Goal: Navigation & Orientation: Find specific page/section

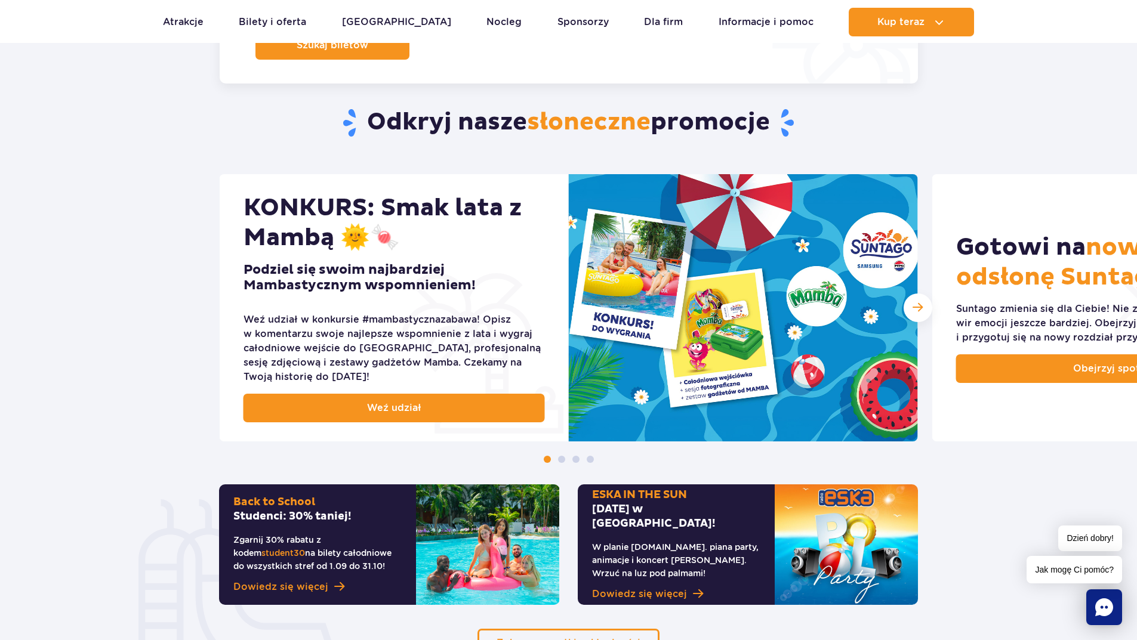
scroll to position [358, 0]
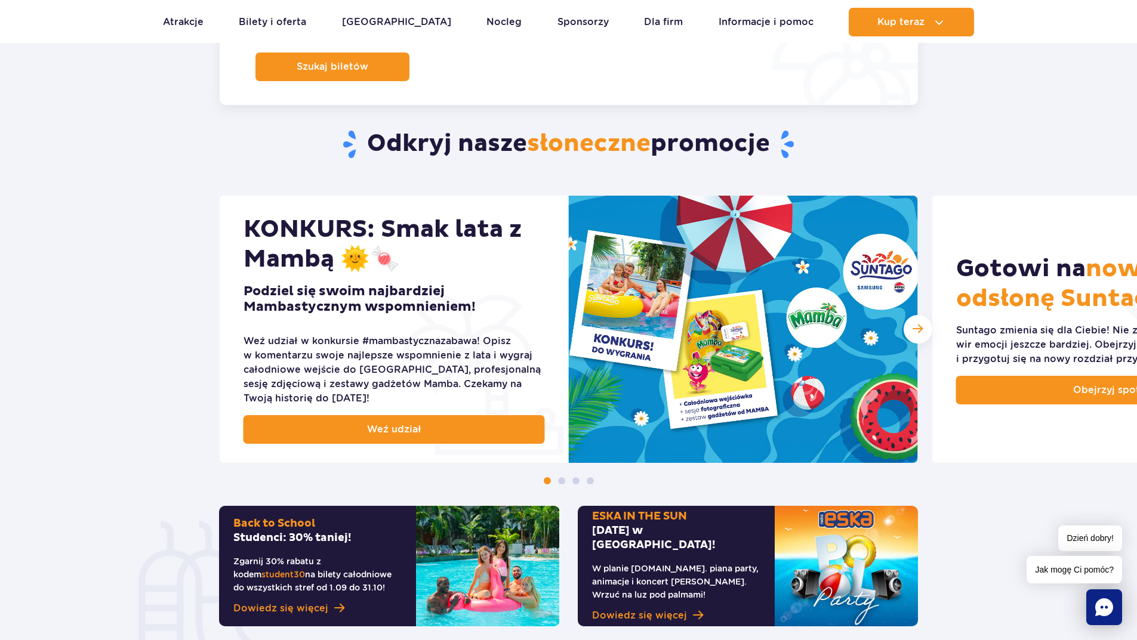
click at [561, 480] on span at bounding box center [561, 480] width 7 height 7
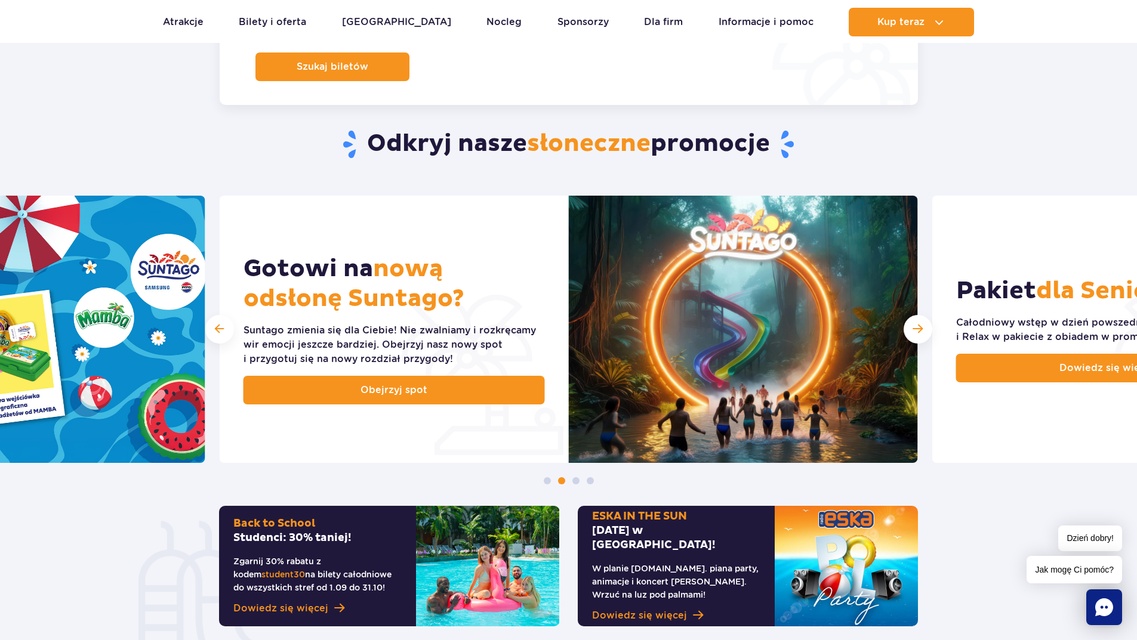
click at [560, 480] on span at bounding box center [561, 480] width 7 height 7
click at [562, 482] on span at bounding box center [561, 480] width 7 height 7
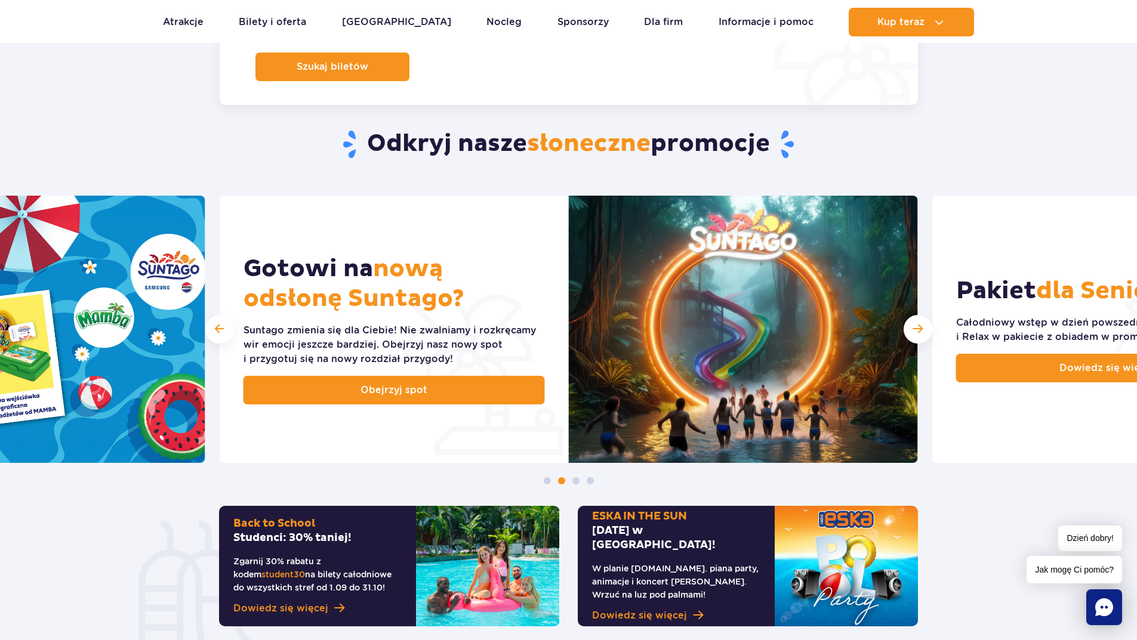
click at [562, 482] on span at bounding box center [561, 480] width 7 height 7
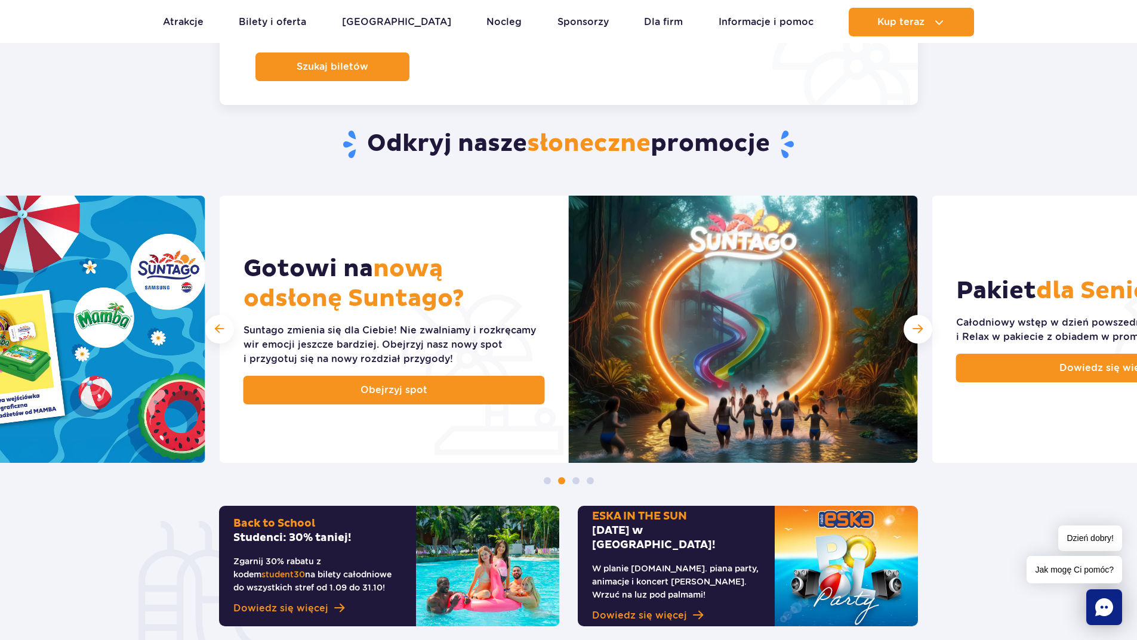
click at [562, 482] on span at bounding box center [561, 480] width 7 height 7
click at [577, 481] on span at bounding box center [575, 480] width 7 height 7
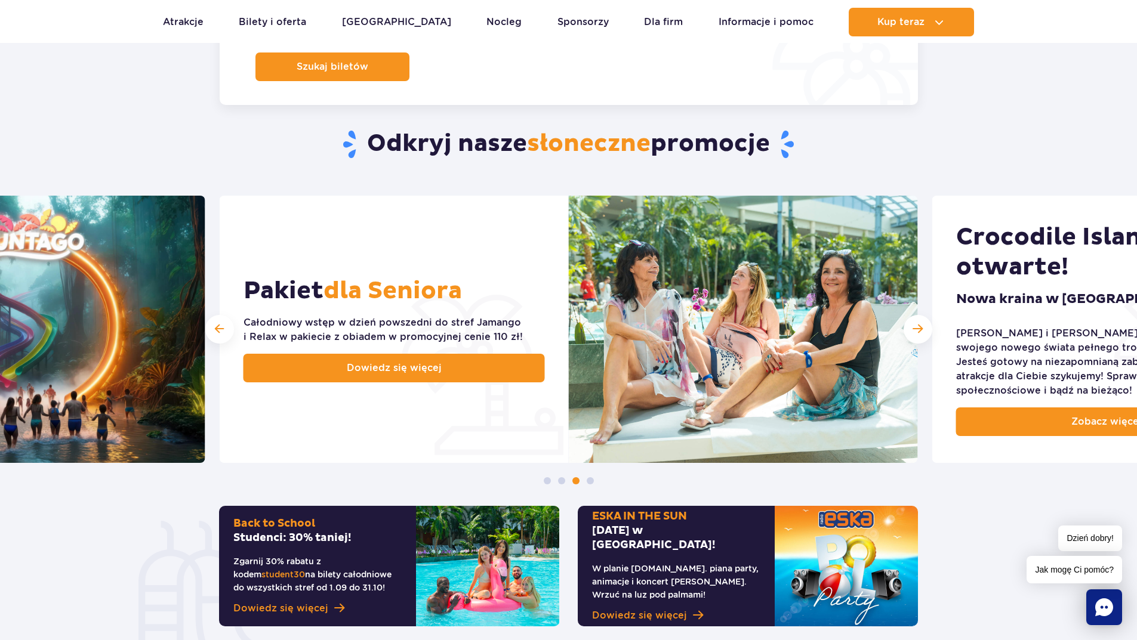
click at [597, 485] on section "Odkryj nasze słoneczne promocje KONKURS: Smak lata z Mambą 🌞🍬 Podziel się swoim…" at bounding box center [568, 368] width 1137 height 622
click at [591, 485] on div at bounding box center [568, 480] width 1137 height 7
click at [590, 479] on span at bounding box center [590, 480] width 7 height 7
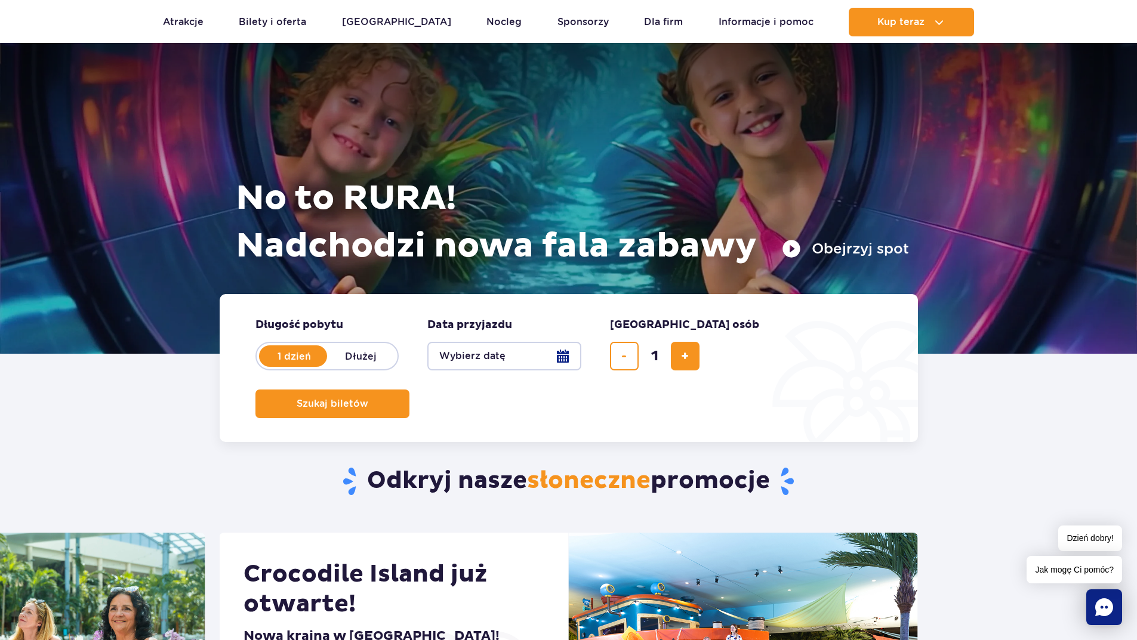
scroll to position [0, 0]
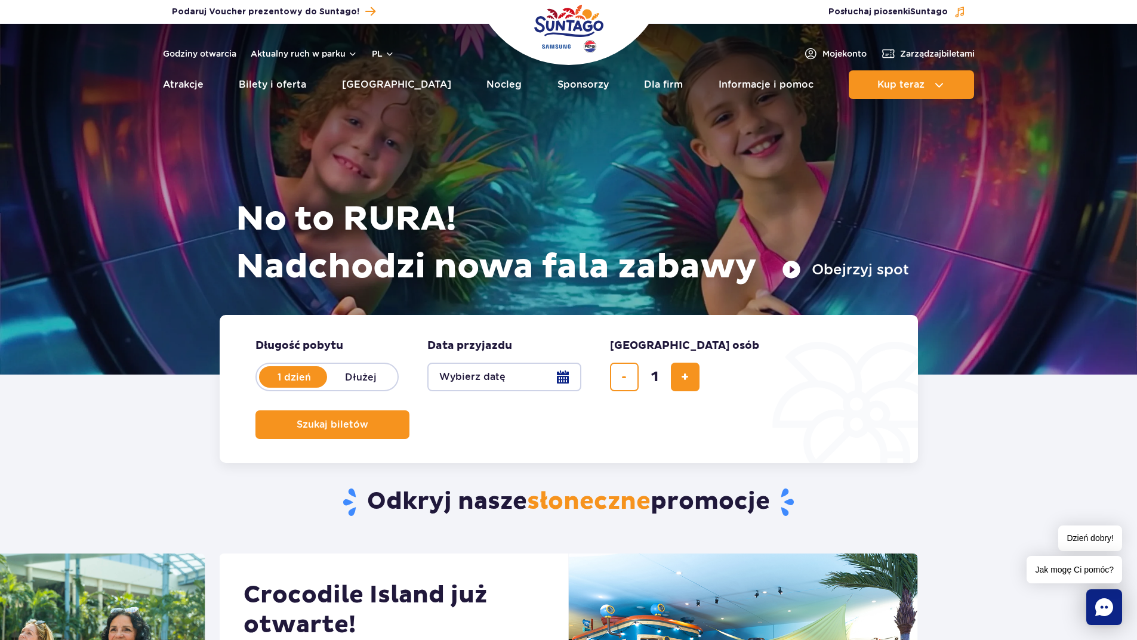
click at [564, 375] on button "Wybierz datę" at bounding box center [504, 377] width 154 height 29
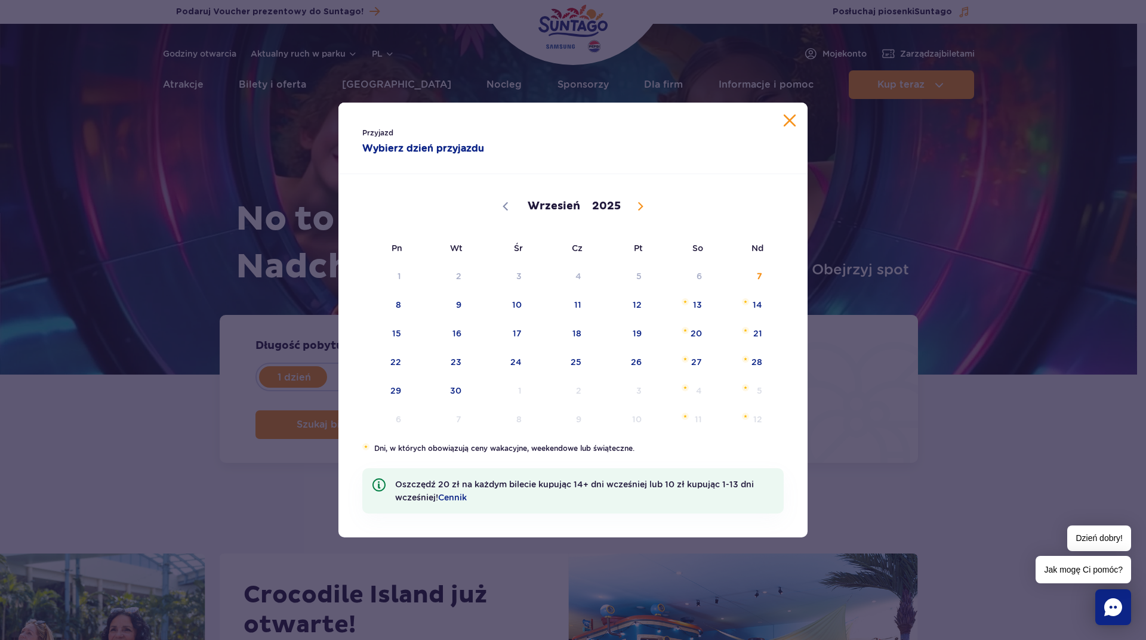
click at [633, 205] on span at bounding box center [640, 206] width 20 height 20
click at [509, 208] on icon at bounding box center [505, 206] width 8 height 8
select select "8"
click at [788, 121] on button "Zamknij kalendarz" at bounding box center [790, 121] width 12 height 12
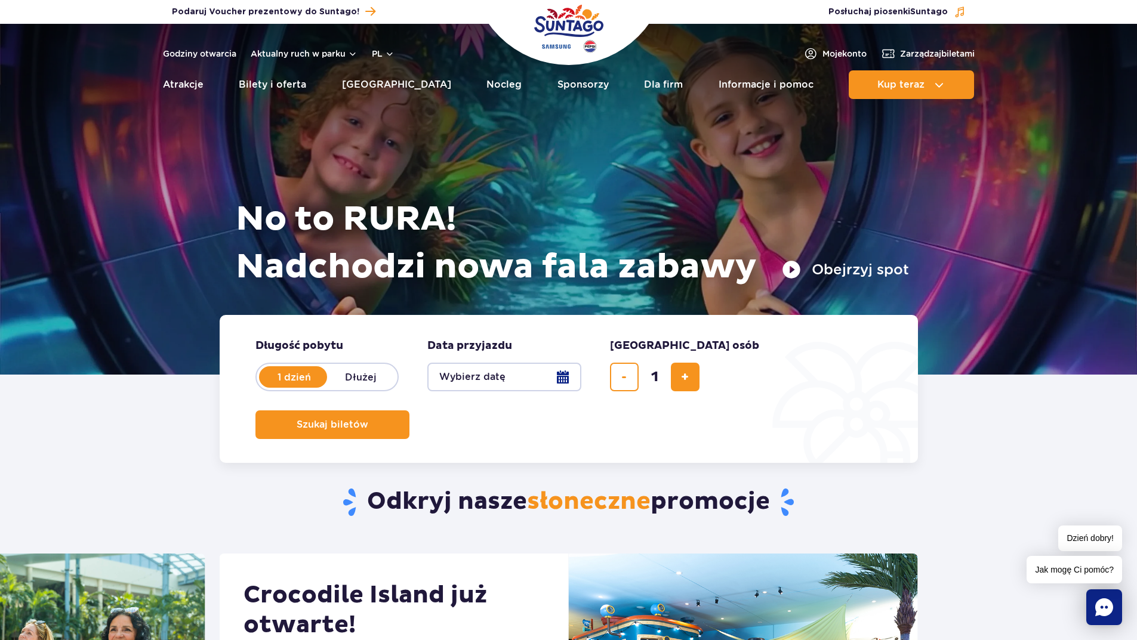
click at [362, 378] on label "Dłużej" at bounding box center [361, 377] width 68 height 25
click at [340, 387] on input "Dłużej" at bounding box center [333, 388] width 13 height 2
radio input "false"
radio input "true"
click at [284, 379] on label "1 dzień" at bounding box center [294, 377] width 68 height 25
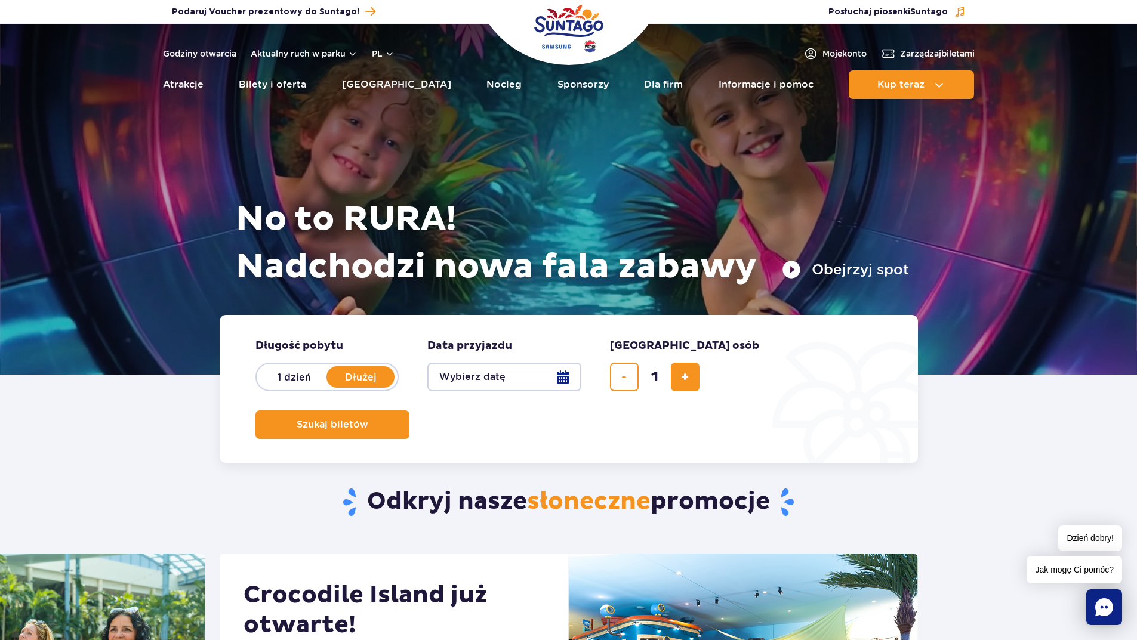
click at [273, 387] on input "1 dzień" at bounding box center [266, 388] width 13 height 2
radio input "true"
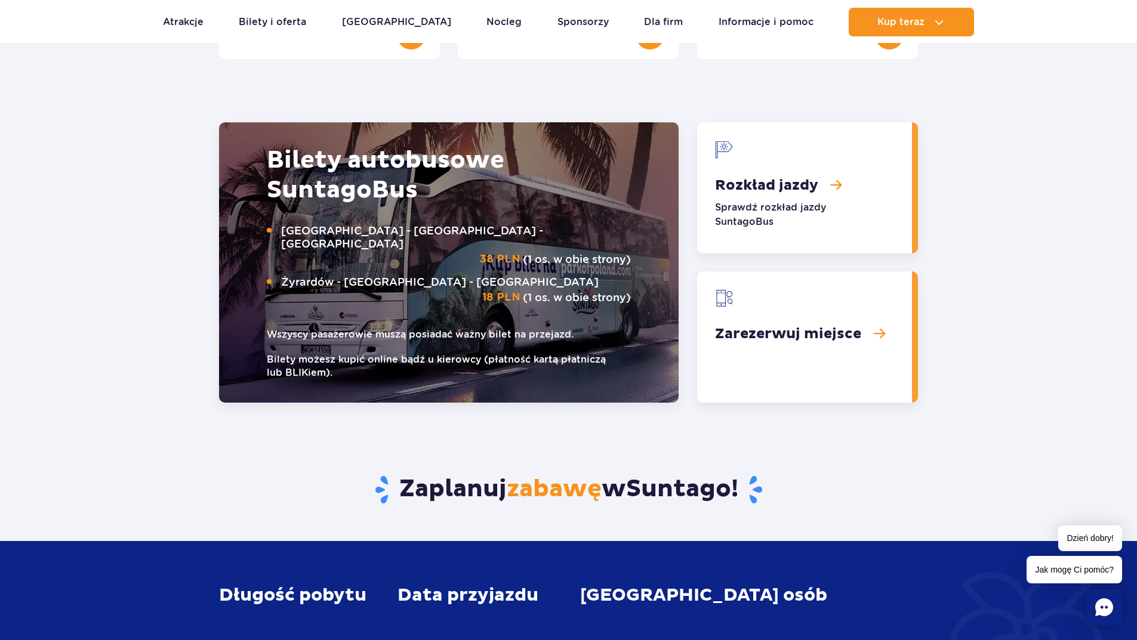
scroll to position [1194, 0]
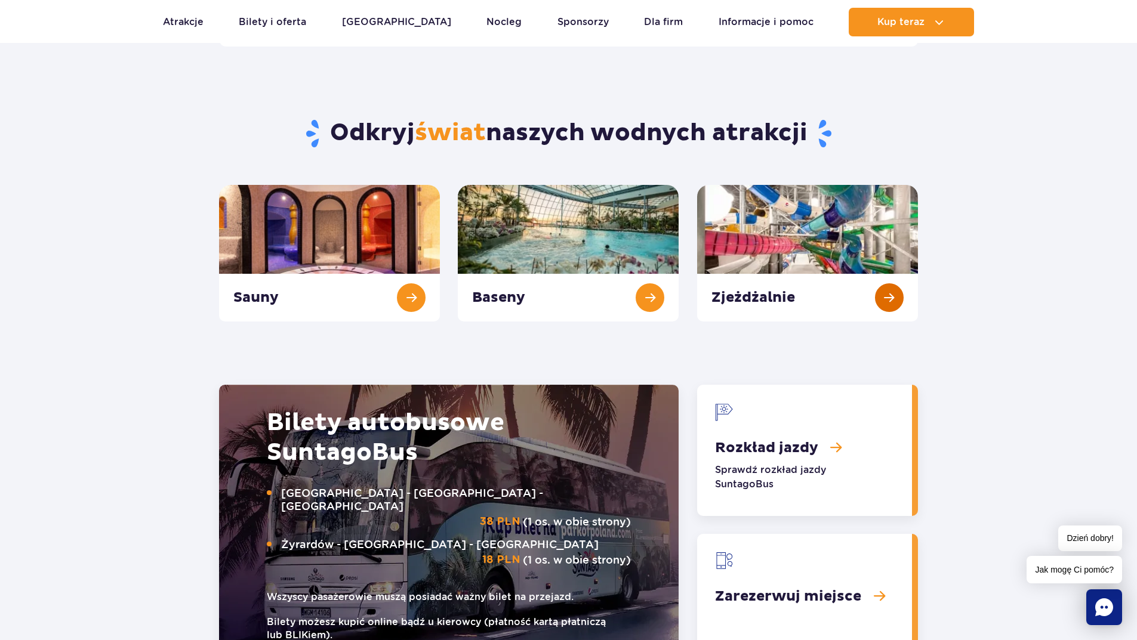
click at [896, 293] on link "Zjeżdżalnie" at bounding box center [807, 253] width 221 height 137
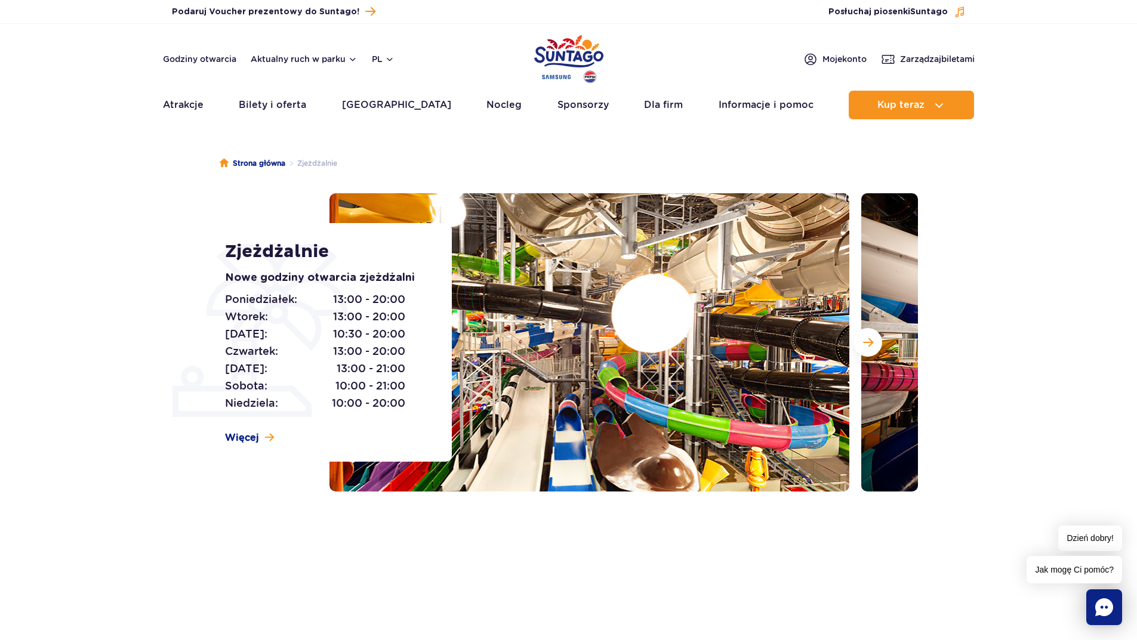
click at [708, 375] on img at bounding box center [589, 342] width 520 height 298
click at [730, 371] on img at bounding box center [589, 342] width 520 height 298
click at [865, 340] on span "Następny slajd" at bounding box center [868, 342] width 10 height 11
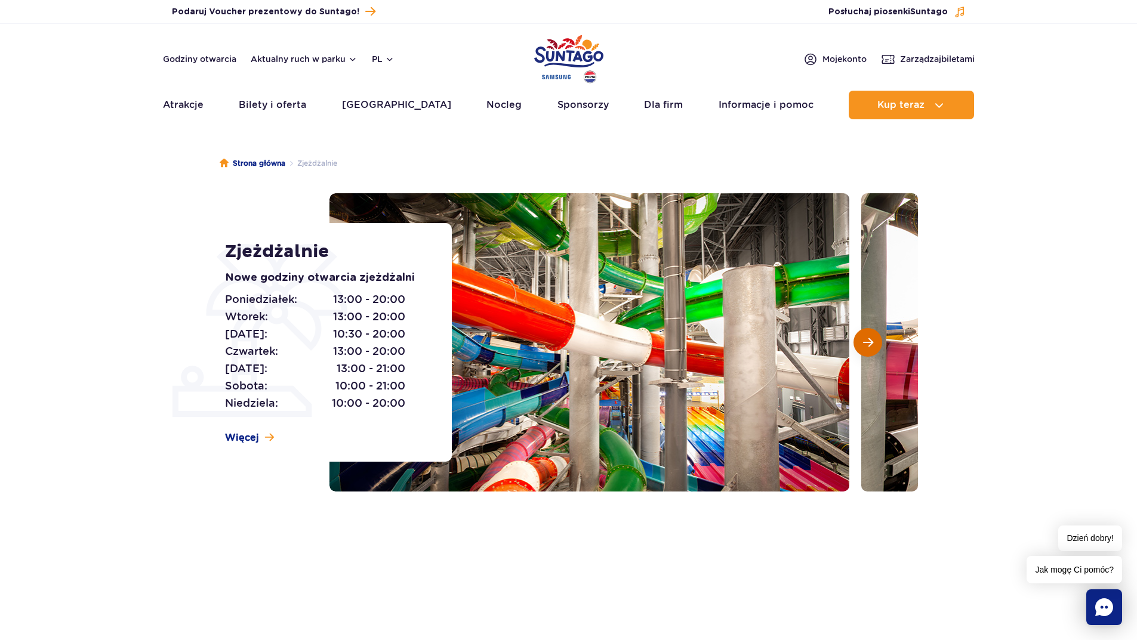
click at [867, 350] on button "Następny slajd" at bounding box center [868, 342] width 29 height 29
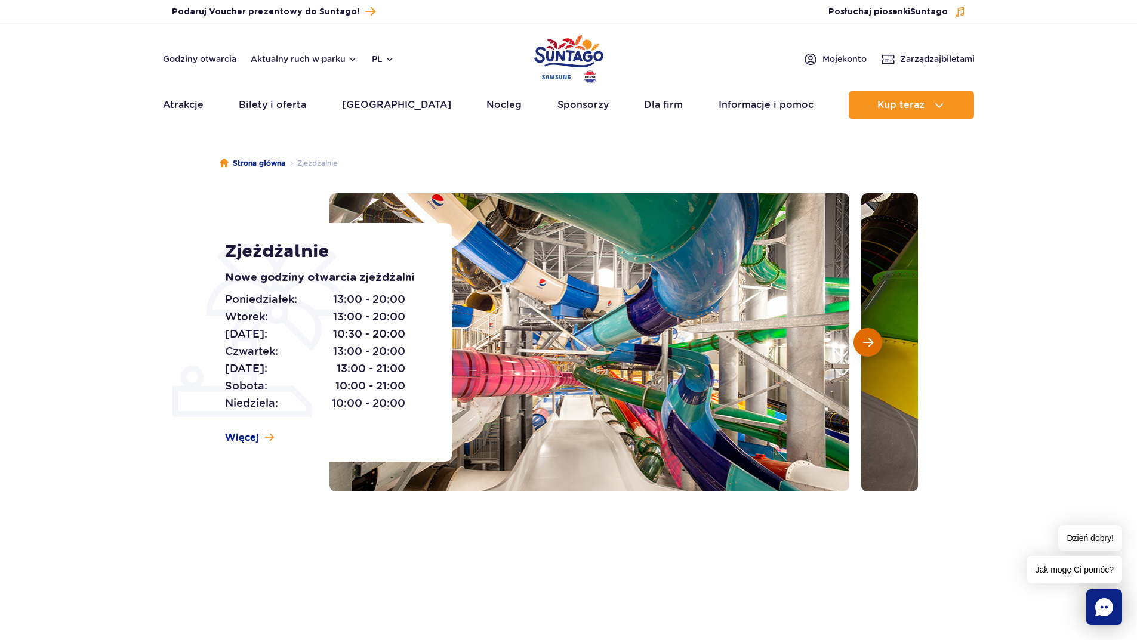
click at [867, 350] on button "Następny slajd" at bounding box center [868, 342] width 29 height 29
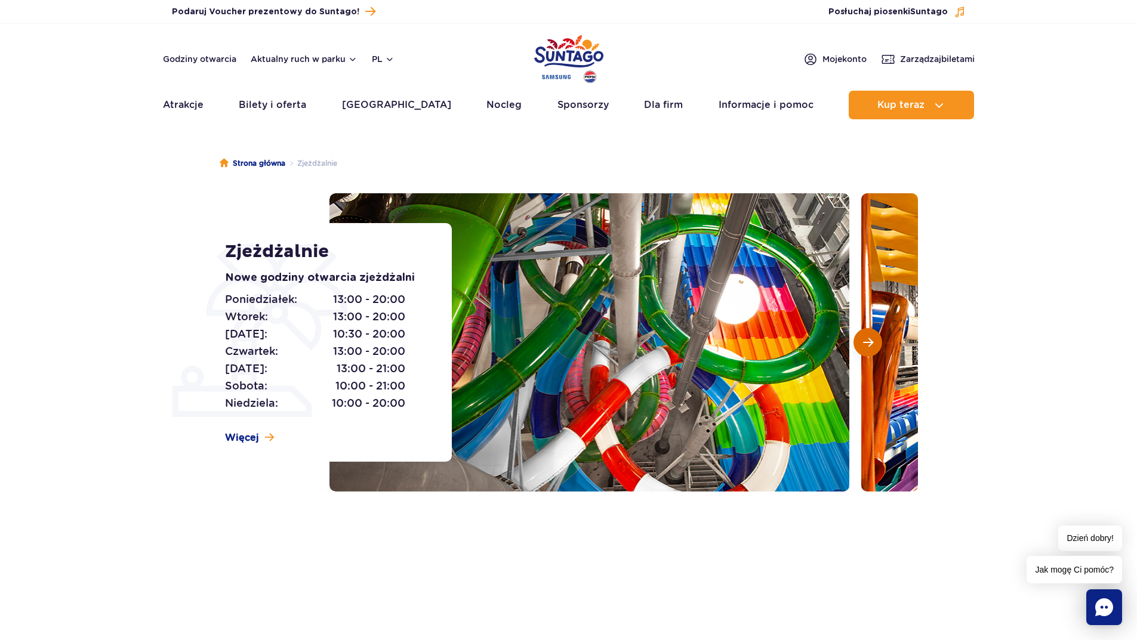
click at [867, 350] on button "Następny slajd" at bounding box center [868, 342] width 29 height 29
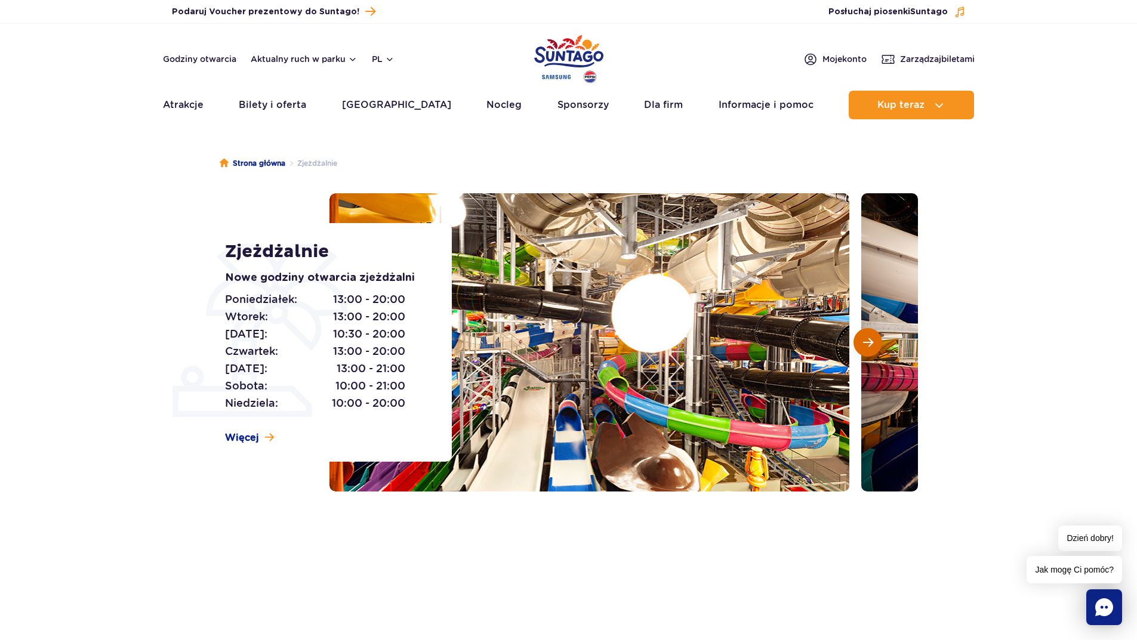
click at [867, 350] on button "Następny slajd" at bounding box center [868, 342] width 29 height 29
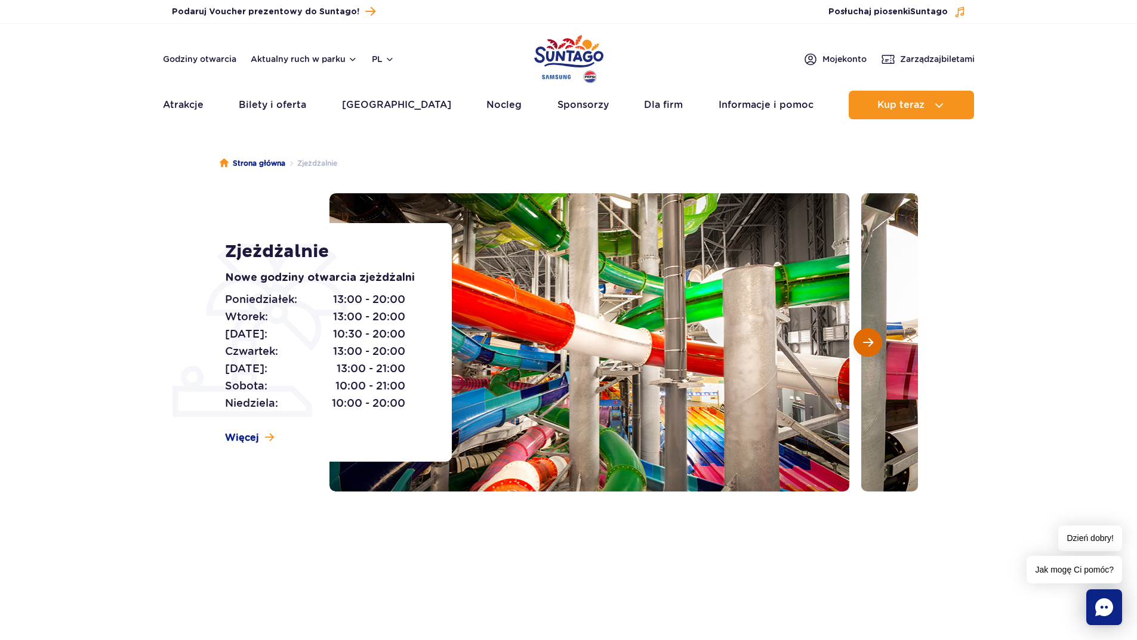
click at [867, 350] on button "Następny slajd" at bounding box center [868, 342] width 29 height 29
